Goal: Answer question/provide support

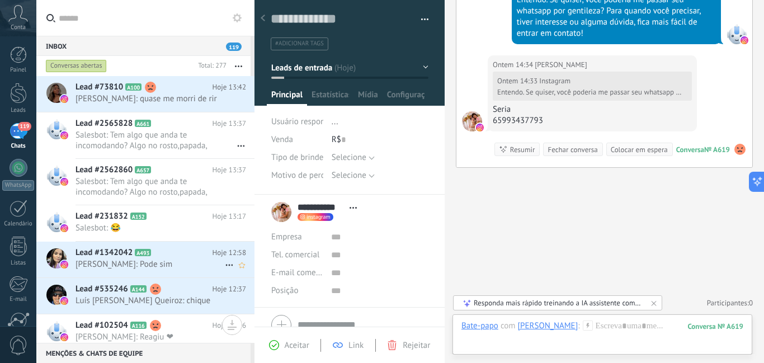
drag, startPoint x: 185, startPoint y: 261, endPoint x: 195, endPoint y: 259, distance: 10.3
click at [186, 261] on span "[PERSON_NAME]: Pode sim" at bounding box center [150, 264] width 149 height 11
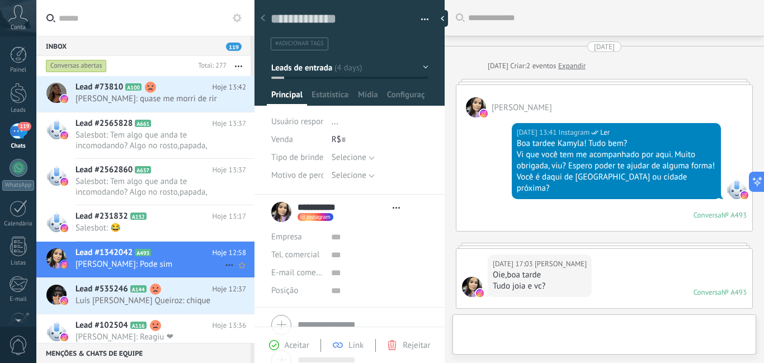
type textarea "**********"
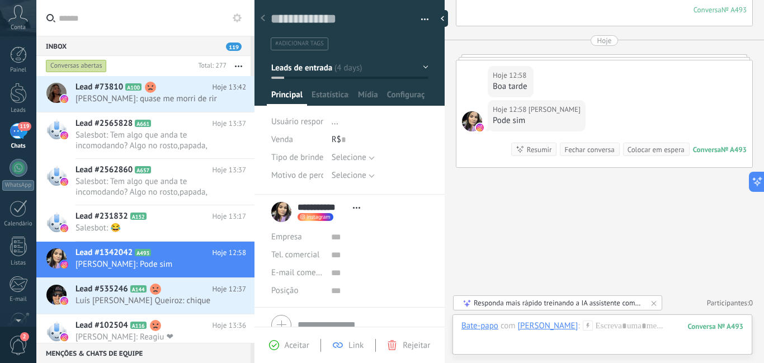
click at [583, 322] on icon at bounding box center [588, 326] width 10 height 10
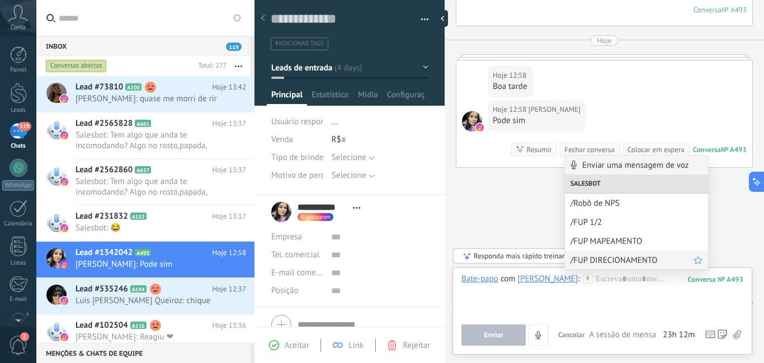
click at [590, 259] on span "/FUP DIRECIONAMENTO" at bounding box center [632, 260] width 123 height 11
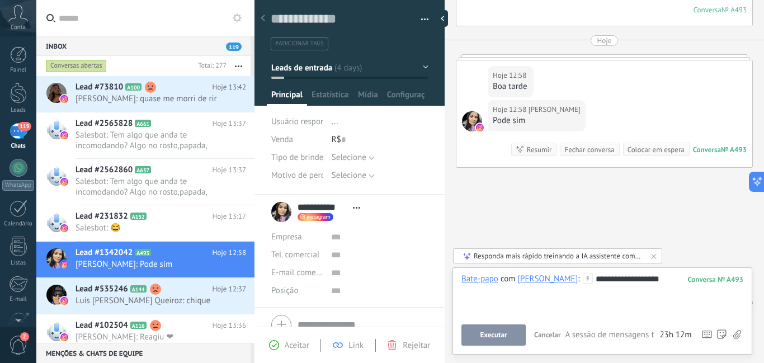
click at [520, 330] on button "Executar" at bounding box center [494, 335] width 64 height 21
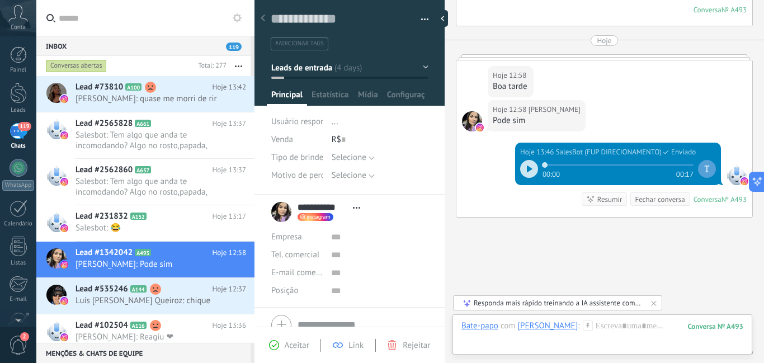
scroll to position [823, 0]
